Goal: Transaction & Acquisition: Subscribe to service/newsletter

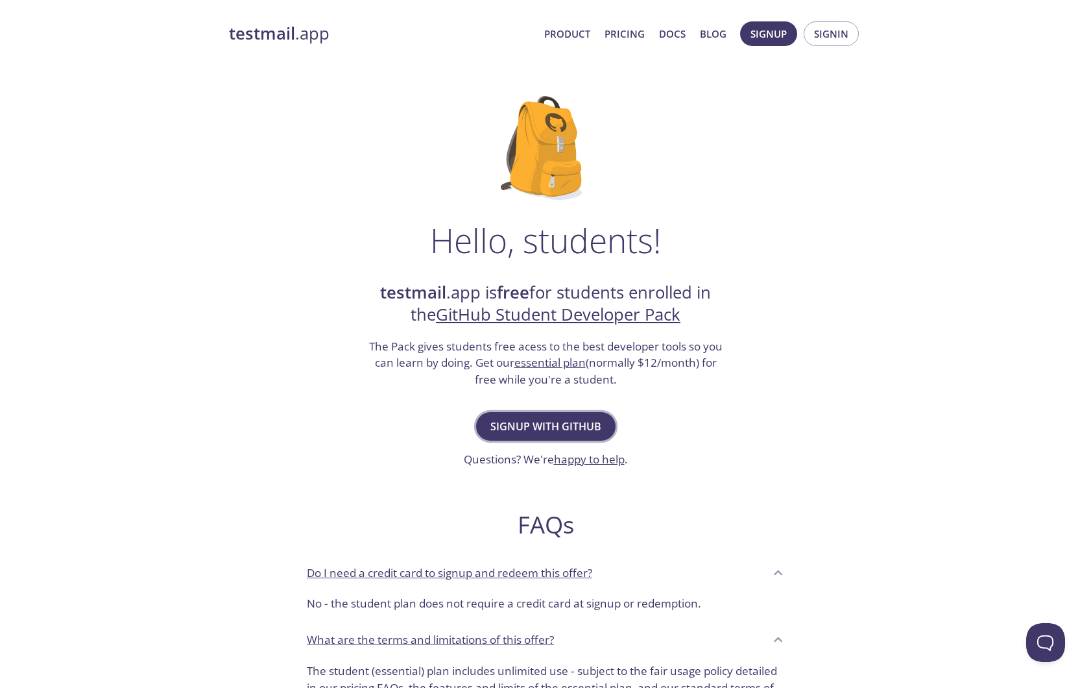
click at [569, 422] on span "Signup with GitHub" at bounding box center [545, 426] width 111 height 18
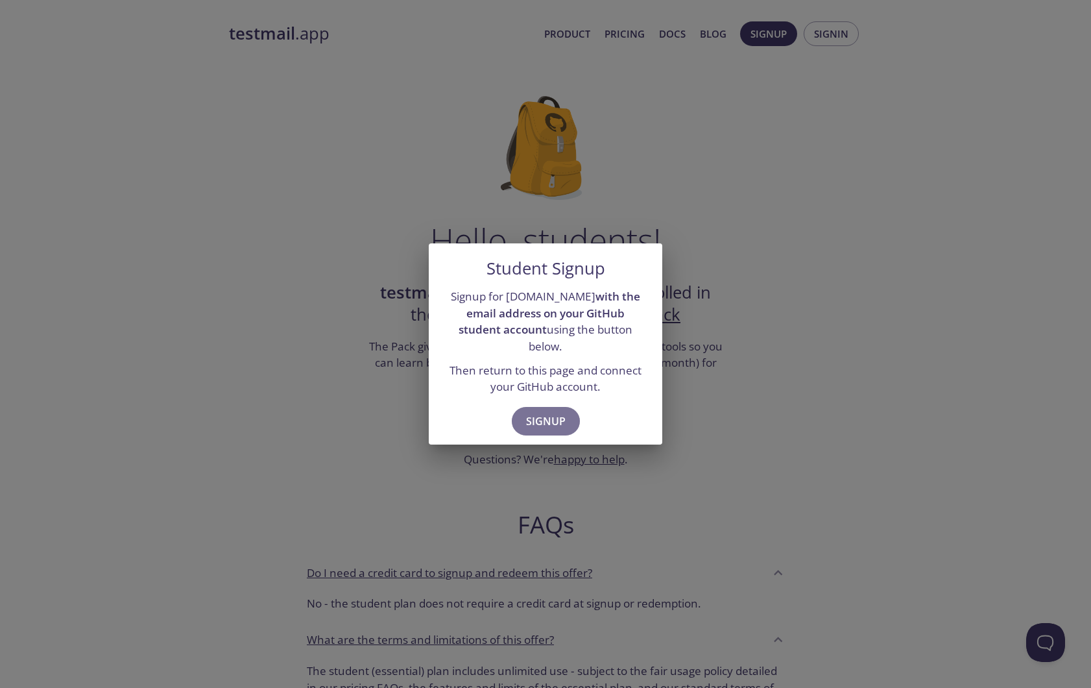
click at [569, 422] on button "Signup" at bounding box center [546, 421] width 68 height 29
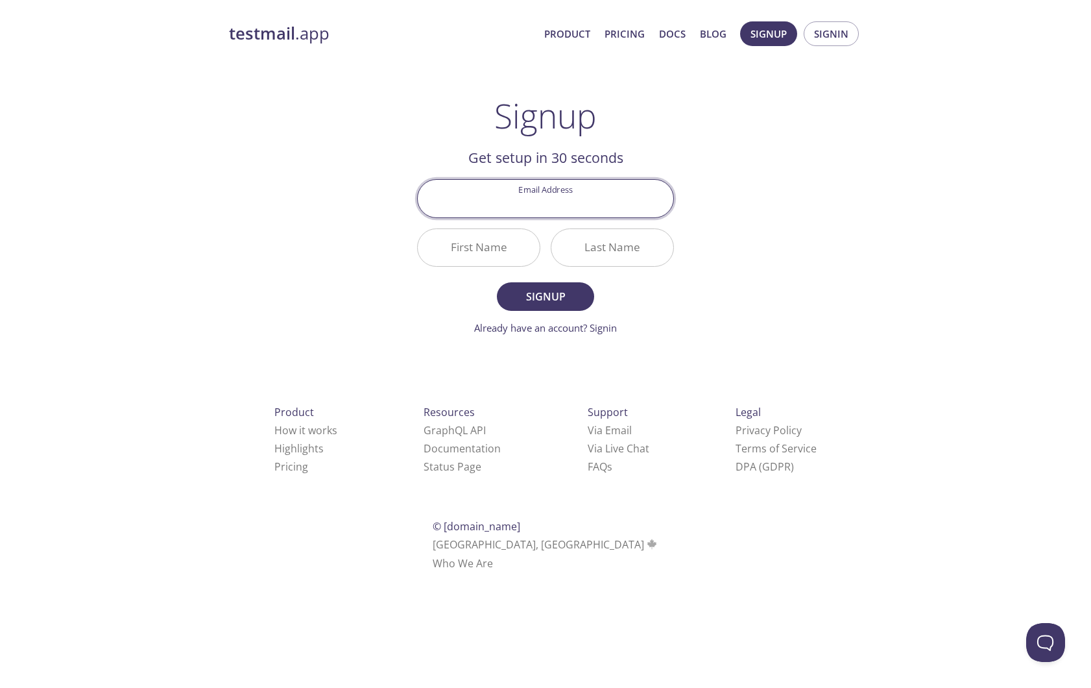
click at [693, 295] on div "testmail .app Product Pricing Docs Blog Signup Signin Signup Get setup in 30 se…" at bounding box center [545, 310] width 664 height 595
click at [533, 209] on input "Email Address" at bounding box center [546, 198] width 256 height 37
paste input "[EMAIL_ADDRESS][DOMAIN_NAME]"
click at [533, 202] on input "[EMAIL_ADDRESS][DOMAIN_NAME]" at bounding box center [546, 198] width 256 height 37
type input "[EMAIL_ADDRESS][DOMAIN_NAME]"
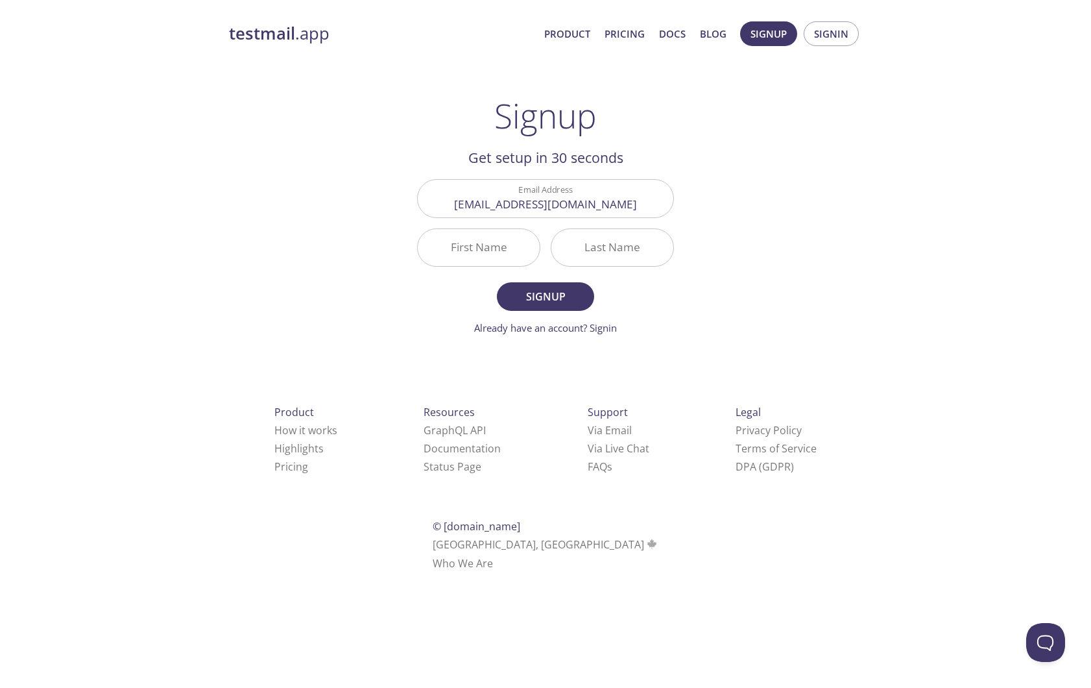
click at [714, 215] on div "testmail .app Product Pricing Docs Blog Signup Signin Signup Get setup in 30 se…" at bounding box center [545, 310] width 664 height 595
click at [499, 238] on input "First Name" at bounding box center [479, 247] width 122 height 37
type input "[PERSON_NAME]"
click at [597, 248] on input "Last Name" at bounding box center [612, 247] width 122 height 37
type input "Ayu"
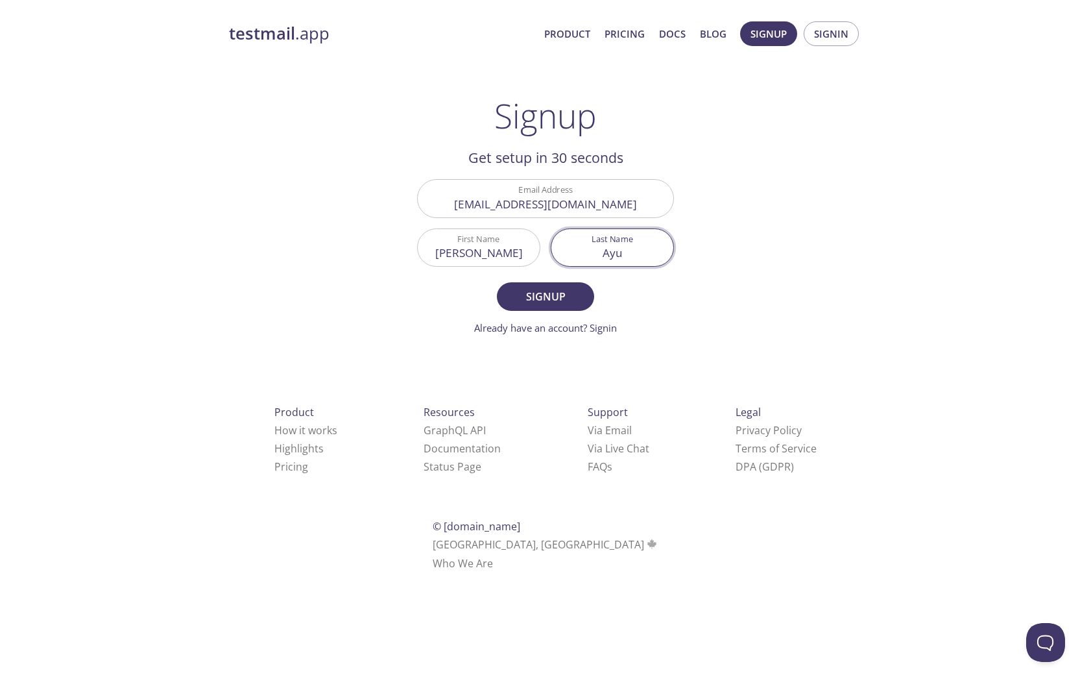
click at [497, 282] on button "Signup" at bounding box center [545, 296] width 97 height 29
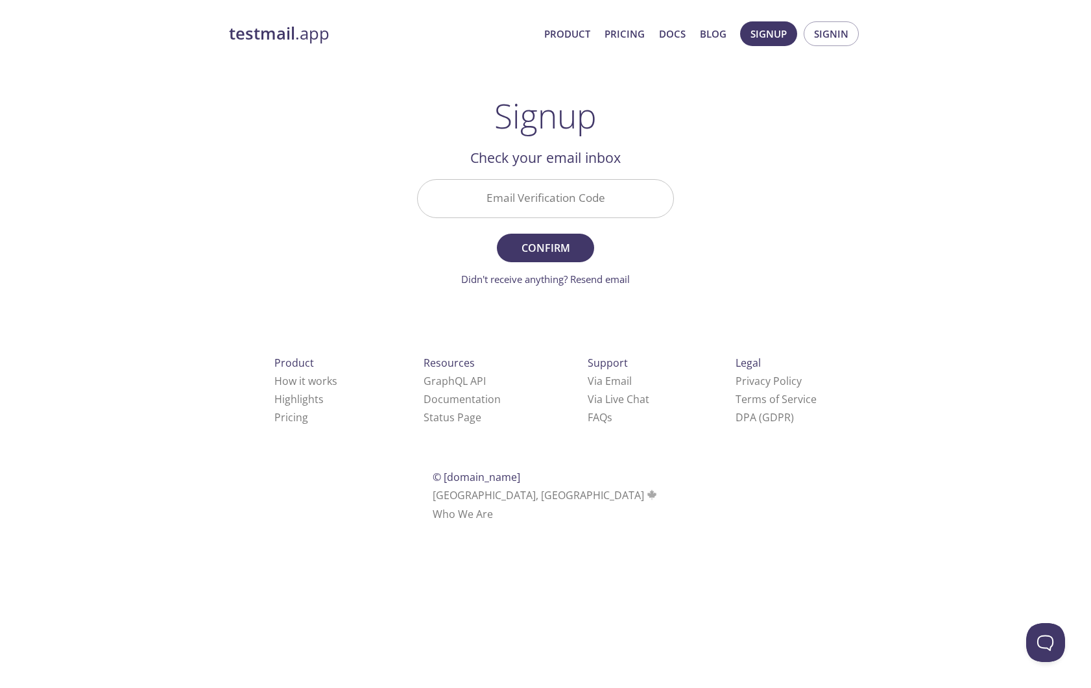
click at [509, 217] on div at bounding box center [545, 198] width 257 height 38
paste input "VTHX6HC"
type input "VTHX6HC"
click at [497, 234] on button "Confirm" at bounding box center [545, 248] width 97 height 29
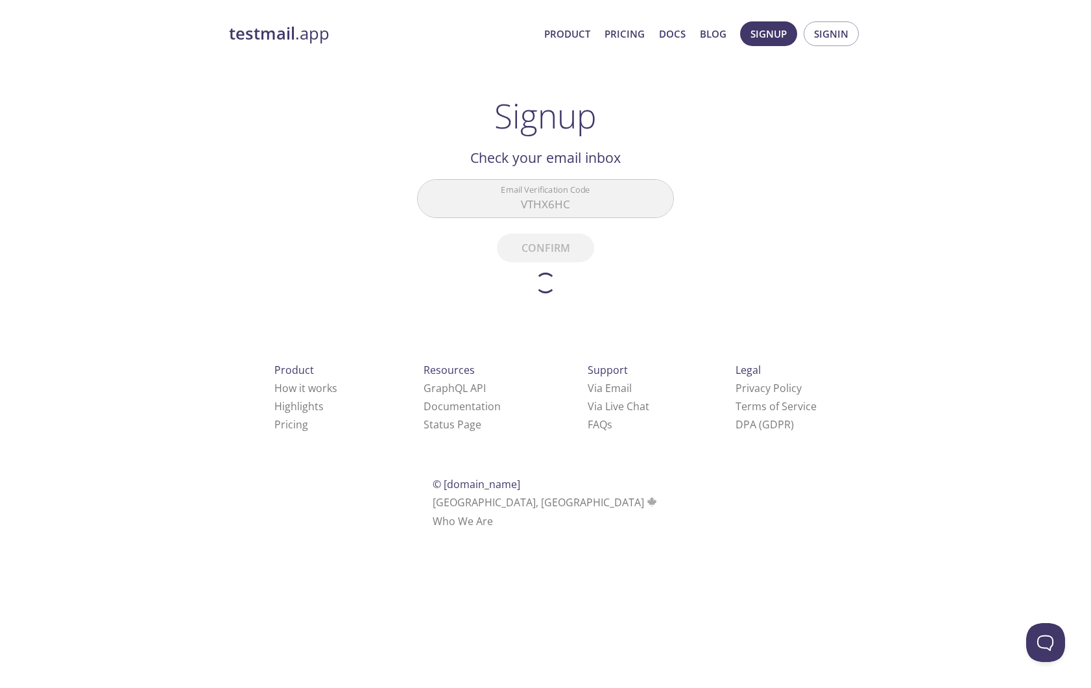
click at [654, 333] on div "Product How it works Highlights Pricing Resources GraphQL API Documentation Sta…" at bounding box center [545, 445] width 675 height 242
